Goal: Find specific page/section: Find specific page/section

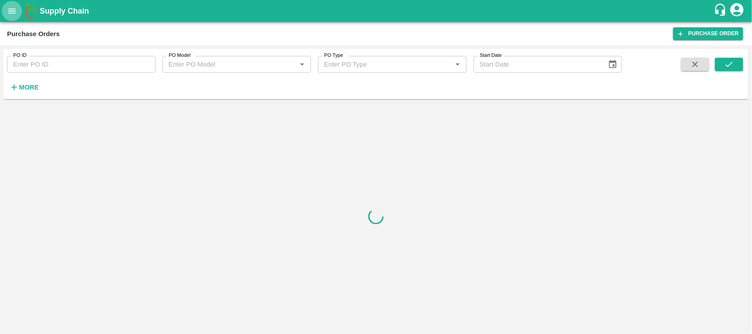
click at [12, 11] on icon "open drawer" at bounding box center [12, 11] width 10 height 10
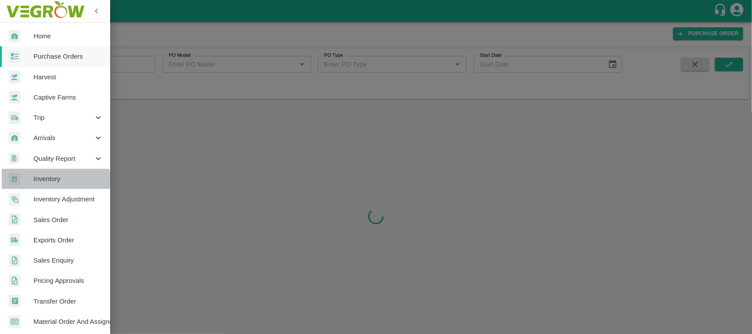
click at [55, 183] on span "Inventory" at bounding box center [68, 179] width 70 height 10
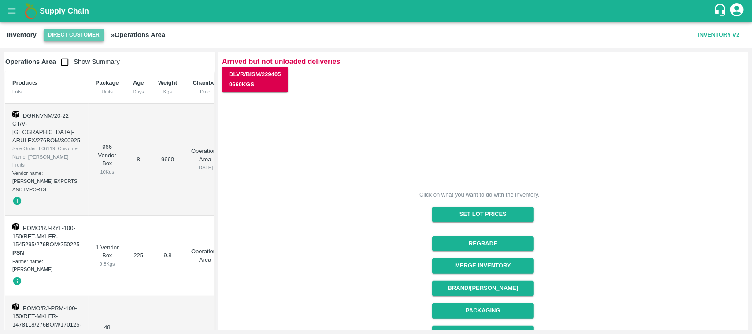
click at [68, 32] on button "Direct Customer" at bounding box center [74, 35] width 60 height 13
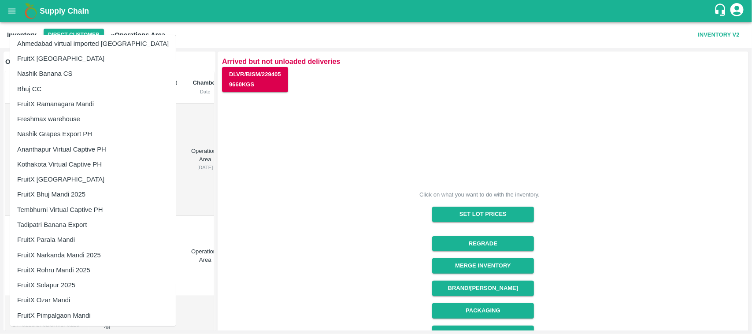
scroll to position [32, 0]
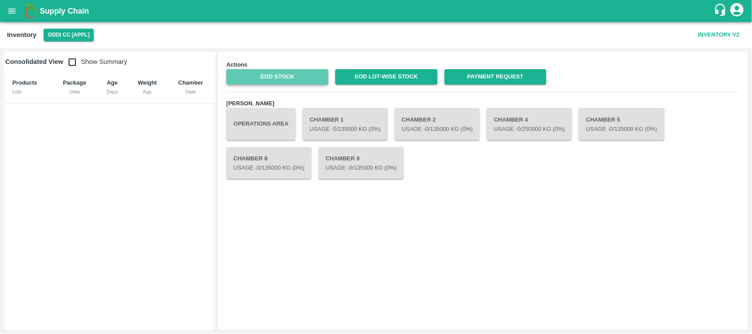
click at [258, 72] on link "EOD Stock" at bounding box center [278, 76] width 102 height 15
